Goal: Information Seeking & Learning: Learn about a topic

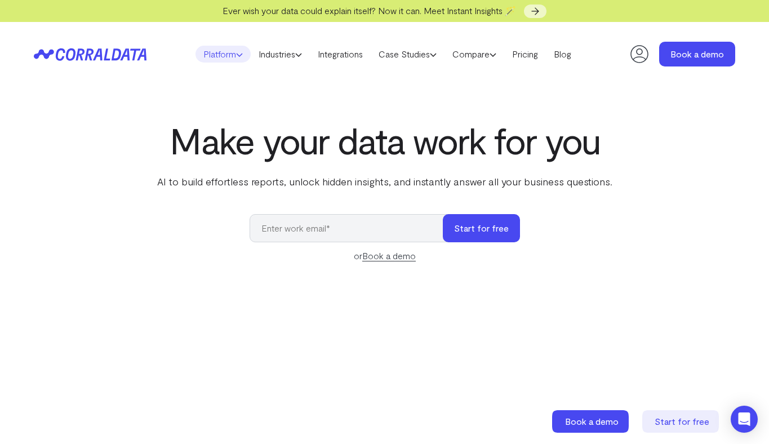
click at [212, 54] on link "Platform" at bounding box center [222, 54] width 55 height 17
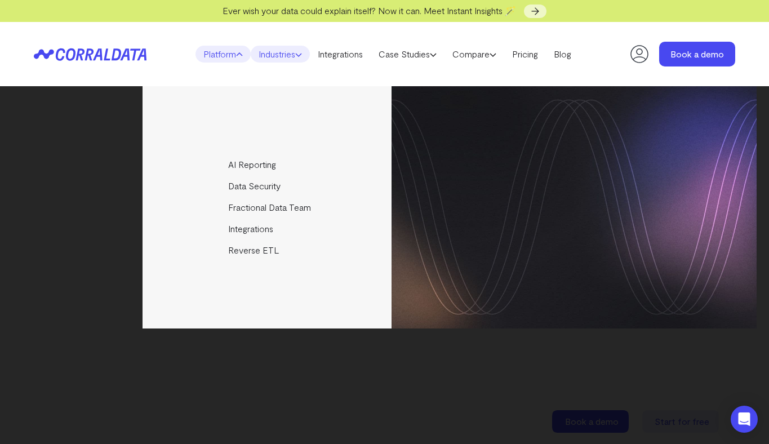
click at [274, 60] on link "Industries" at bounding box center [280, 54] width 59 height 17
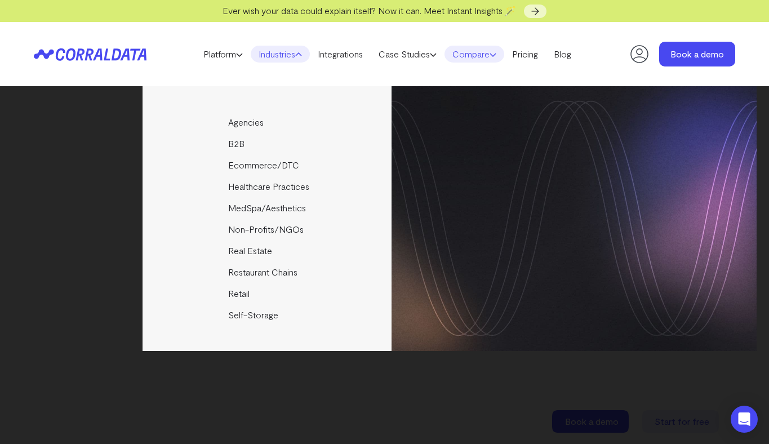
click at [468, 59] on link "Compare" at bounding box center [474, 54] width 60 height 17
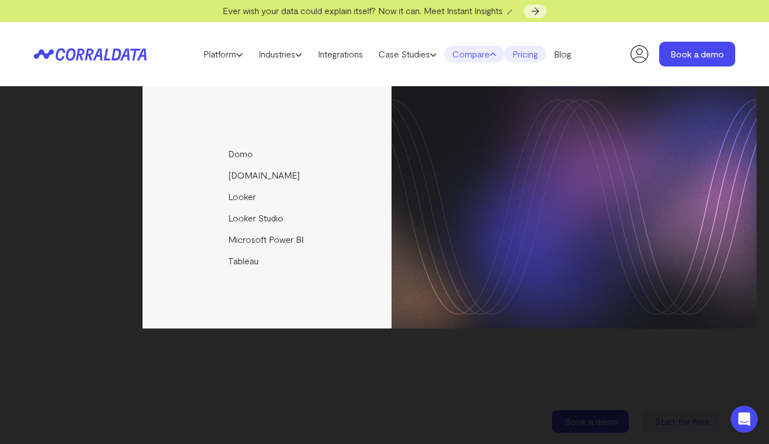
click at [530, 55] on link "Pricing" at bounding box center [525, 54] width 42 height 17
